Goal: Find specific page/section: Find specific page/section

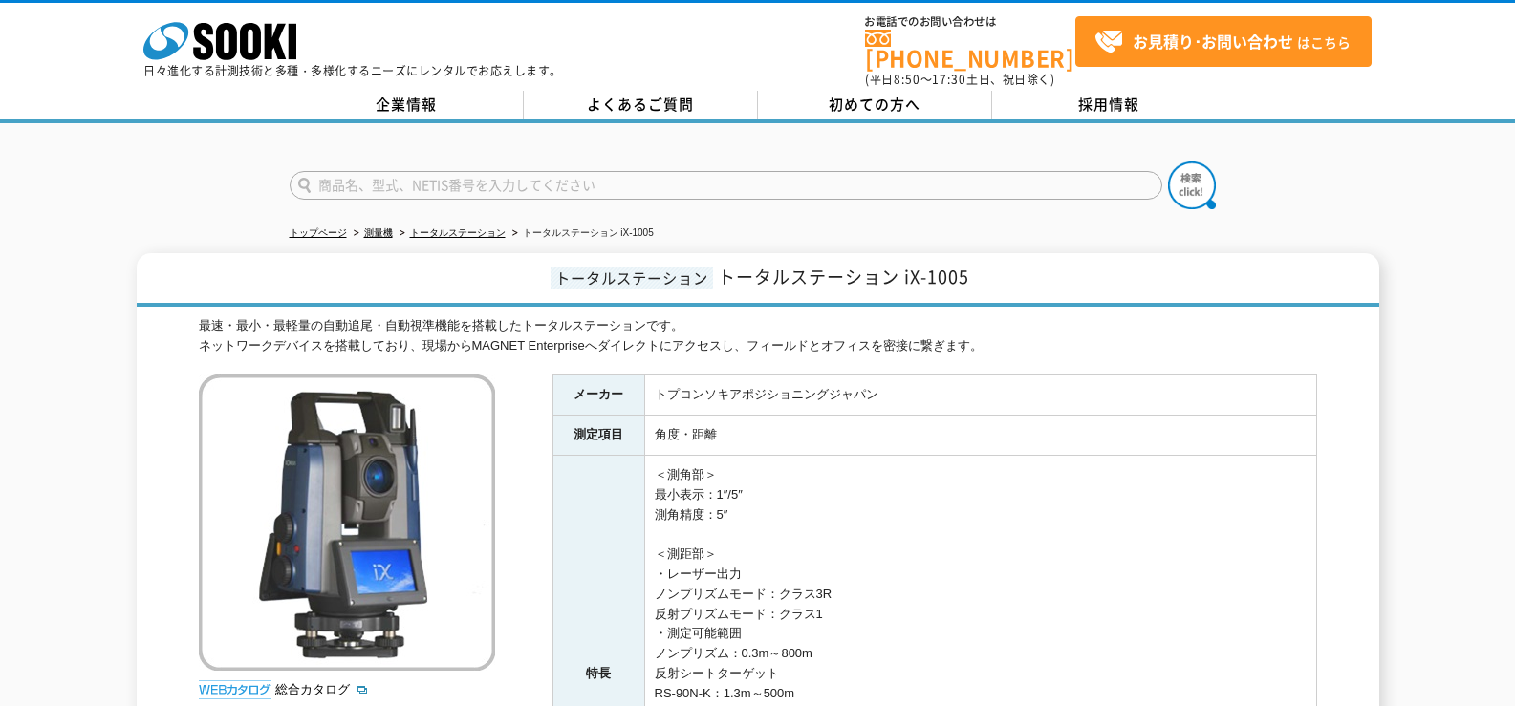
click at [443, 172] on input "text" at bounding box center [726, 185] width 873 height 29
type input "B"
type input "い"
type input "IX-1005　年式"
click at [1168, 162] on button at bounding box center [1192, 186] width 48 height 48
